Goal: Entertainment & Leisure: Consume media (video, audio)

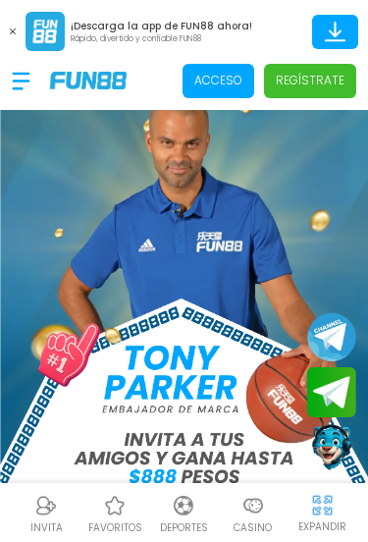
click at [221, 90] on span "Acceso" at bounding box center [219, 81] width 72 height 34
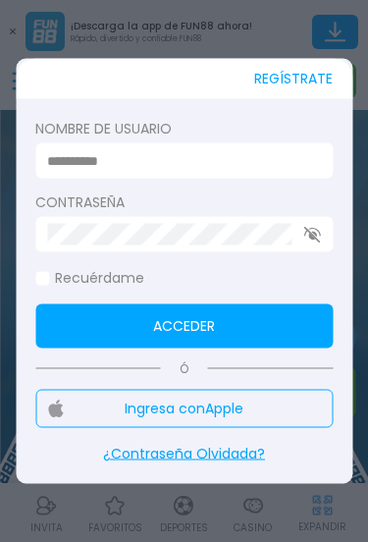
click at [76, 186] on form "Nombre de usuario Contraseña Recuérdame Acceder" at bounding box center [184, 234] width 298 height 230
click at [59, 168] on input at bounding box center [178, 160] width 262 height 21
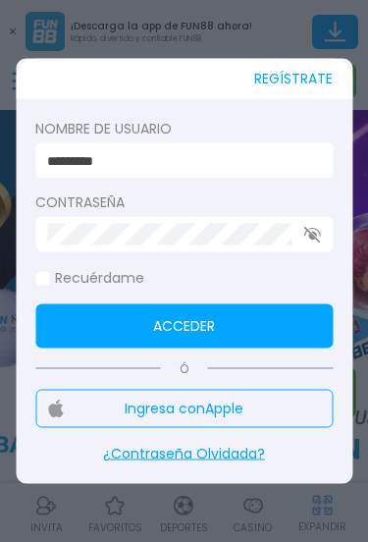
type input "*********"
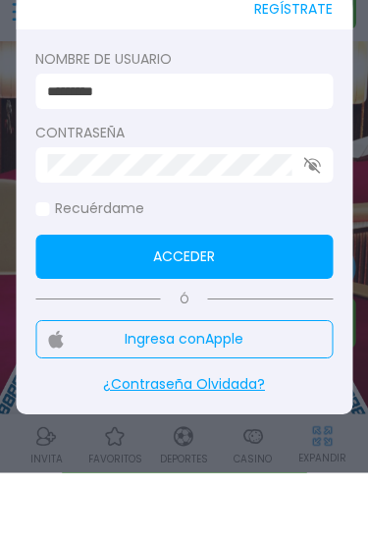
click at [306, 304] on button "Acceder" at bounding box center [184, 326] width 298 height 44
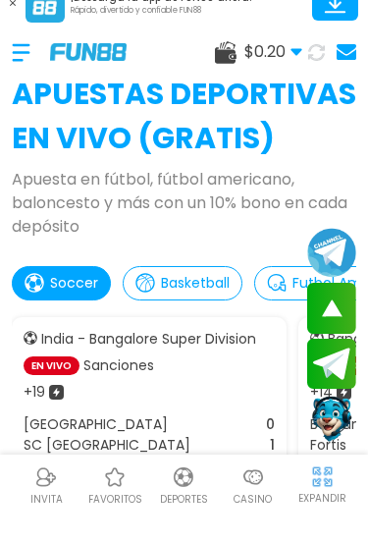
scroll to position [521, 0]
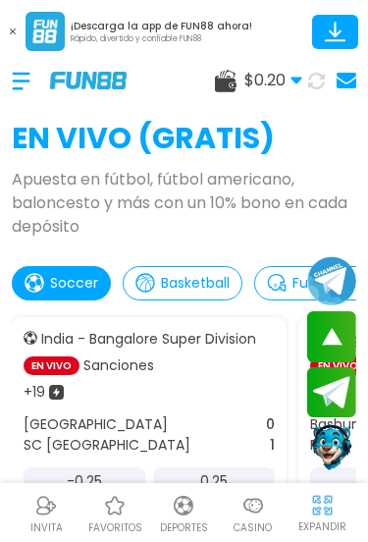
click at [255, 517] on img at bounding box center [254, 506] width 24 height 24
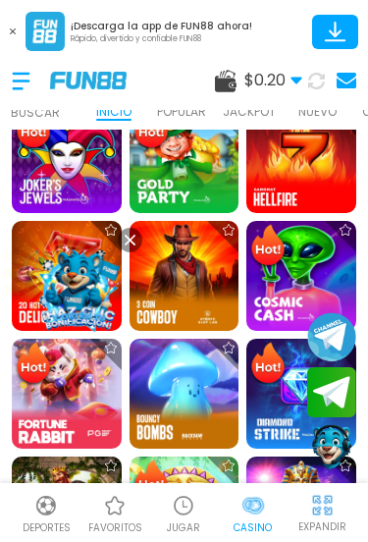
scroll to position [408, 0]
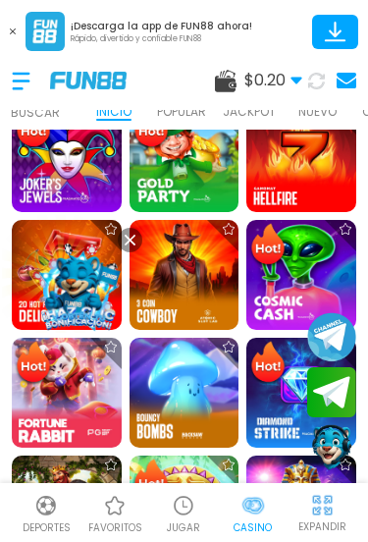
click at [100, 340] on img at bounding box center [79, 287] width 106 height 106
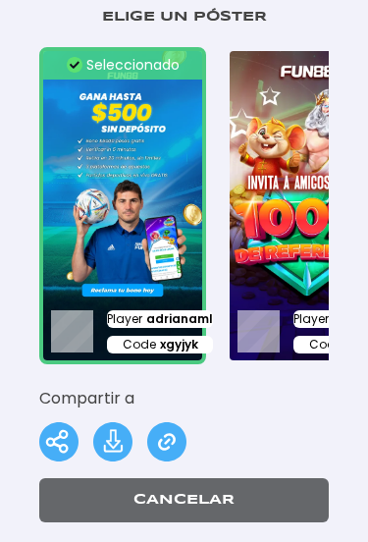
click at [134, 274] on img at bounding box center [122, 205] width 167 height 317
click at [137, 306] on div "Player adrianaml Code xgyjyk" at bounding box center [122, 332] width 167 height 66
click at [135, 343] on p "Code xgyjyk" at bounding box center [160, 345] width 106 height 18
click at [163, 328] on div "Player adrianaml Code xgyjyk" at bounding box center [160, 331] width 106 height 42
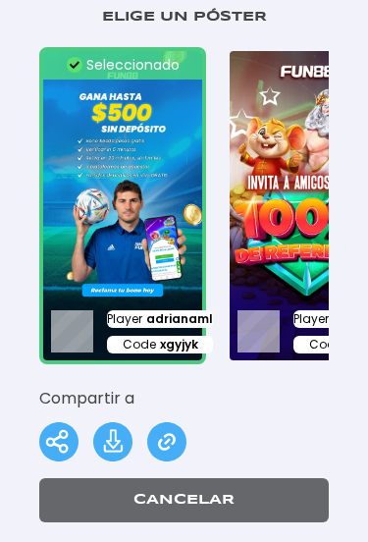
click at [163, 320] on span "adrianaml" at bounding box center [179, 319] width 67 height 18
click at [163, 319] on span "adrianaml" at bounding box center [179, 319] width 67 height 18
click at [166, 339] on span "xgyjyk" at bounding box center [179, 345] width 38 height 18
click at [173, 351] on span "xgyjyk" at bounding box center [179, 345] width 38 height 18
click at [118, 429] on img at bounding box center [112, 441] width 39 height 39
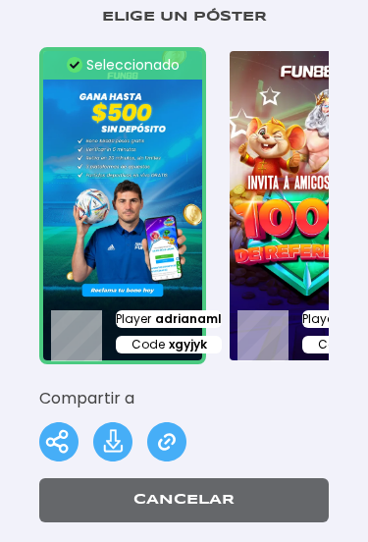
click at [181, 205] on img at bounding box center [122, 205] width 167 height 317
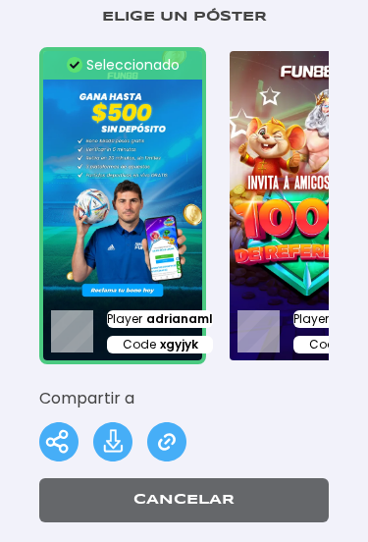
click at [225, 493] on button "Cancelar" at bounding box center [184, 500] width 290 height 44
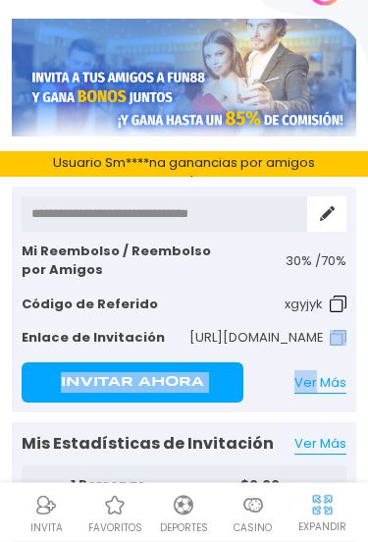
scroll to position [55, 0]
click at [190, 230] on input "**********" at bounding box center [165, 213] width 286 height 35
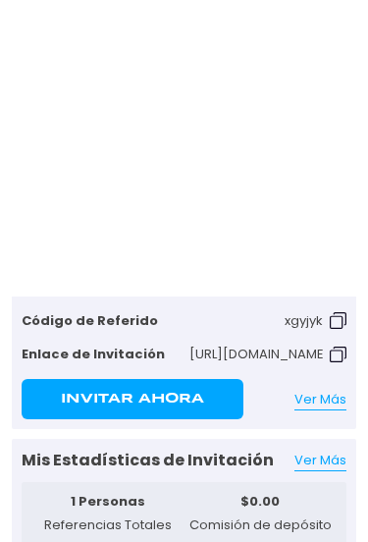
scroll to position [37, 0]
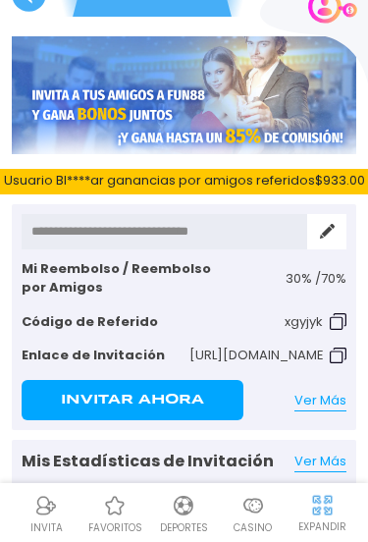
click at [205, 402] on button "Invitar Ahora" at bounding box center [133, 400] width 222 height 40
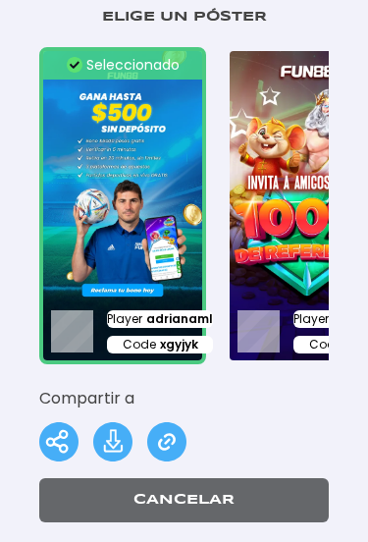
click at [66, 436] on img at bounding box center [58, 441] width 39 height 39
click at [249, 508] on button "Cancelar" at bounding box center [184, 500] width 290 height 44
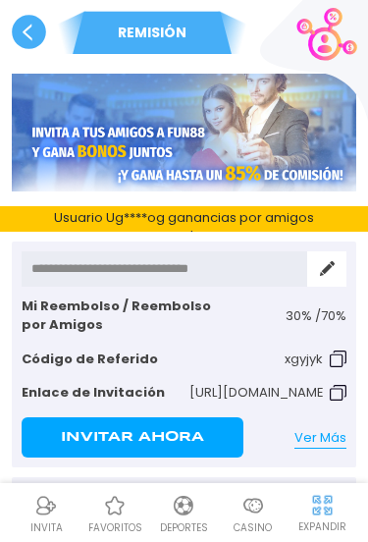
click at [251, 515] on img at bounding box center [254, 506] width 24 height 24
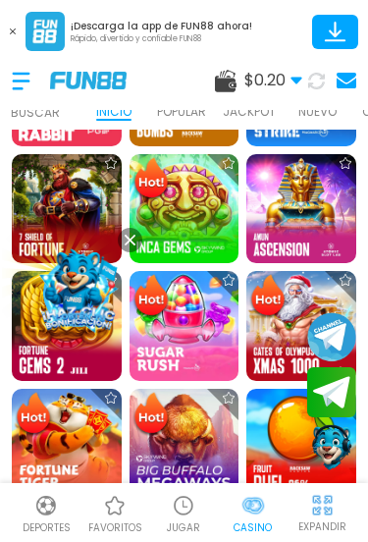
scroll to position [712, 0]
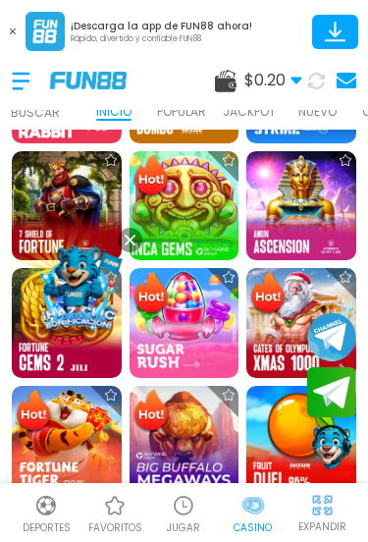
click at [189, 205] on img at bounding box center [184, 205] width 121 height 121
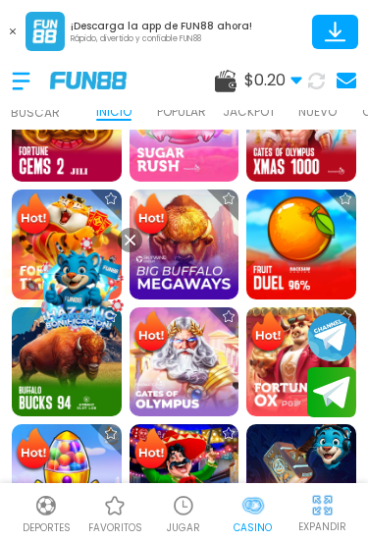
scroll to position [1009, 0]
